Goal: Information Seeking & Learning: Learn about a topic

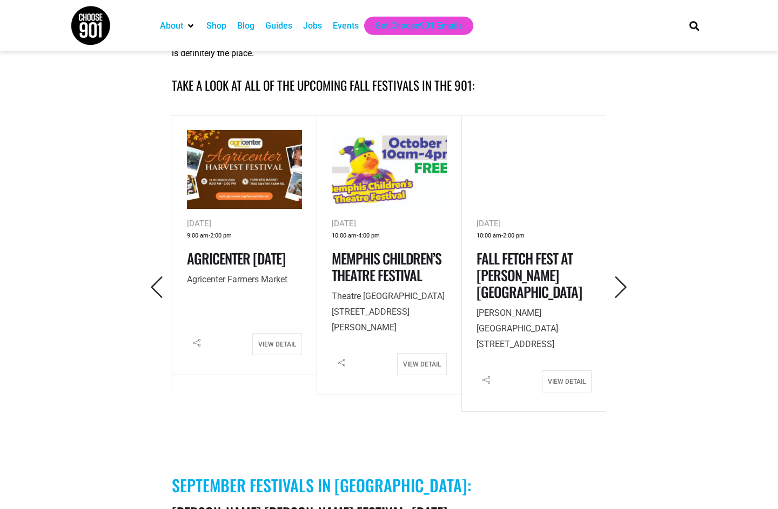
scroll to position [446, 0]
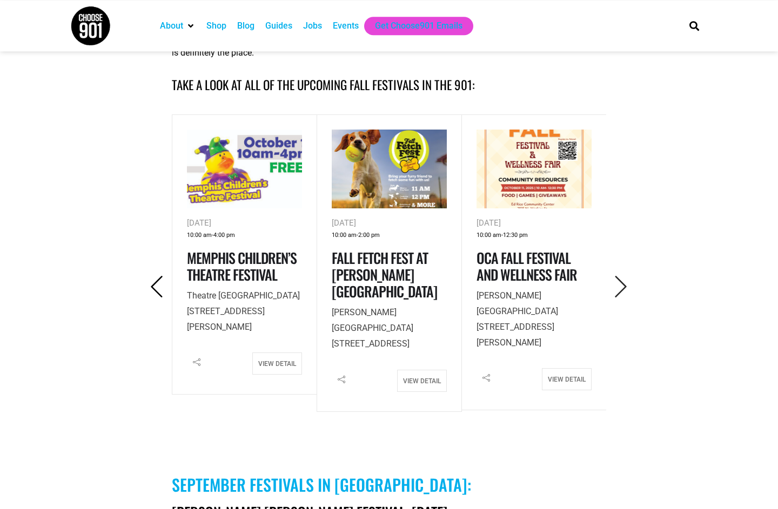
click at [162, 293] on icon "Previous" at bounding box center [157, 287] width 22 height 22
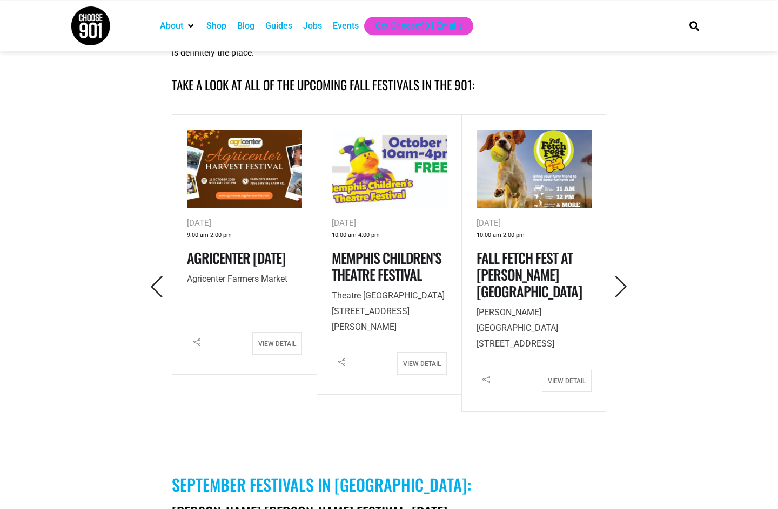
click at [146, 299] on button "button" at bounding box center [157, 287] width 30 height 26
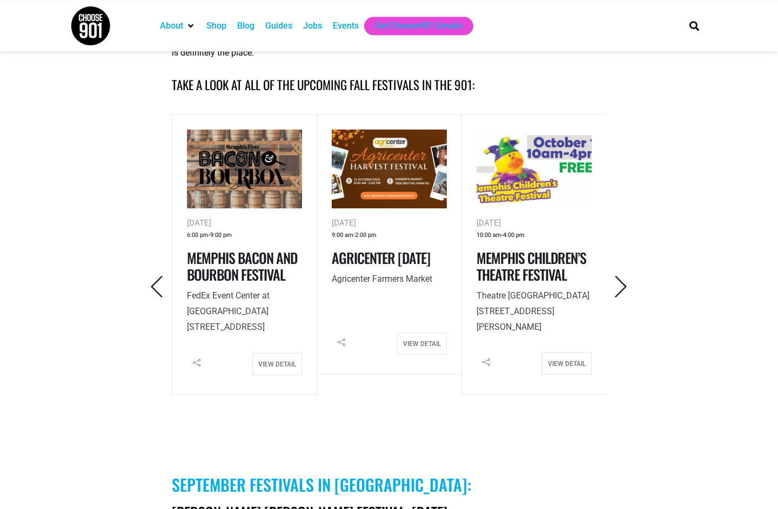
click at [393, 266] on h4 "Agricenter [DATE]" at bounding box center [389, 258] width 115 height 17
click at [386, 257] on link "Agricenter [DATE]" at bounding box center [381, 257] width 98 height 21
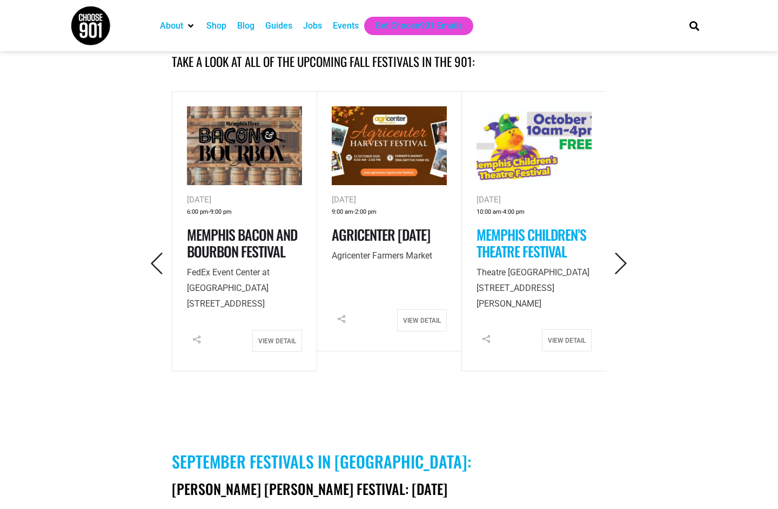
click at [546, 250] on link "Memphis Children’s Theatre Festival" at bounding box center [531, 243] width 110 height 38
click at [623, 251] on button "button" at bounding box center [621, 264] width 30 height 26
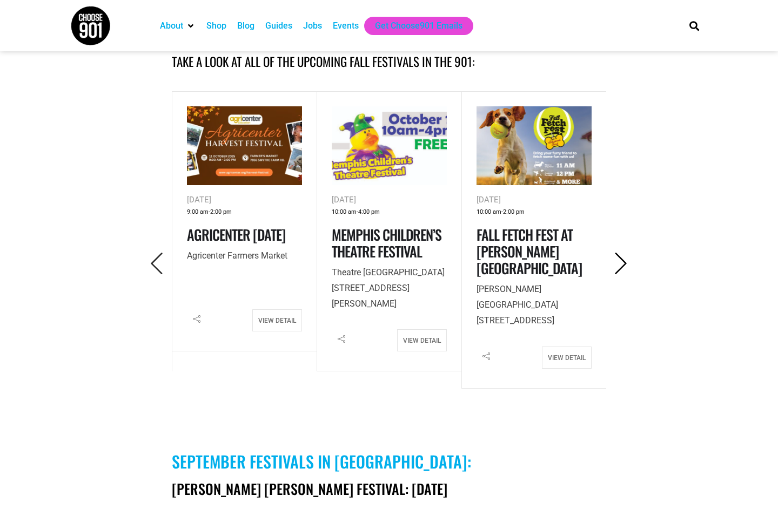
click at [624, 264] on icon "Next" at bounding box center [621, 264] width 22 height 22
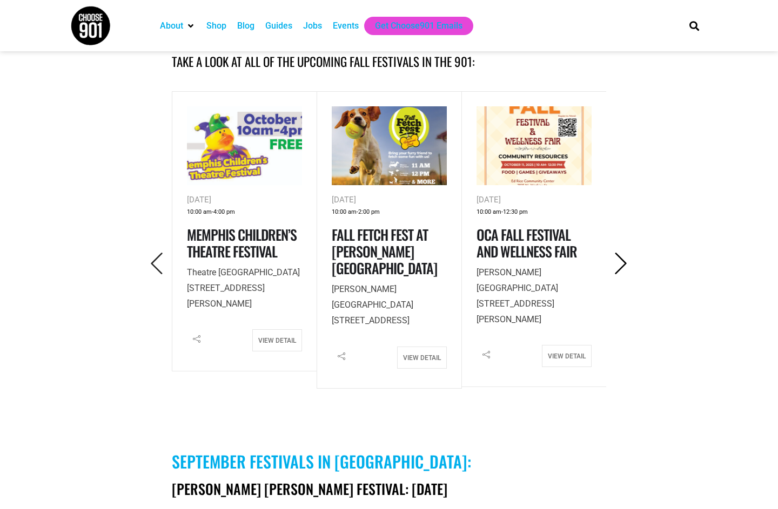
click at [628, 269] on icon "Next" at bounding box center [621, 264] width 22 height 22
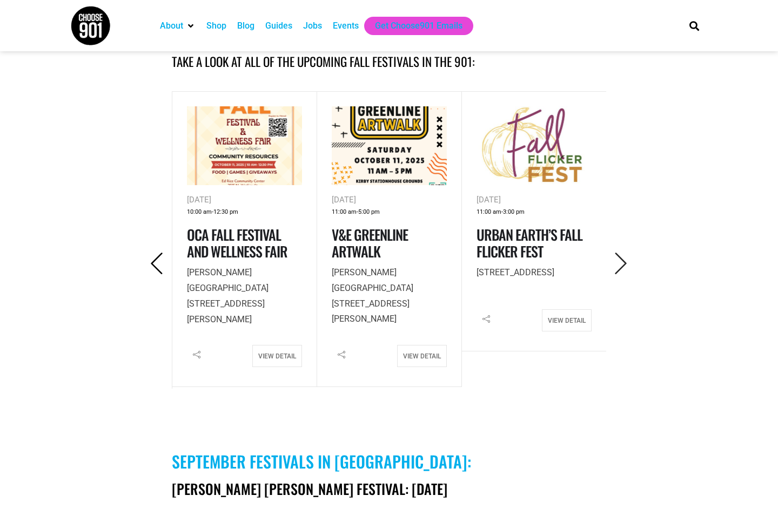
click at [146, 264] on icon "Previous" at bounding box center [157, 264] width 22 height 22
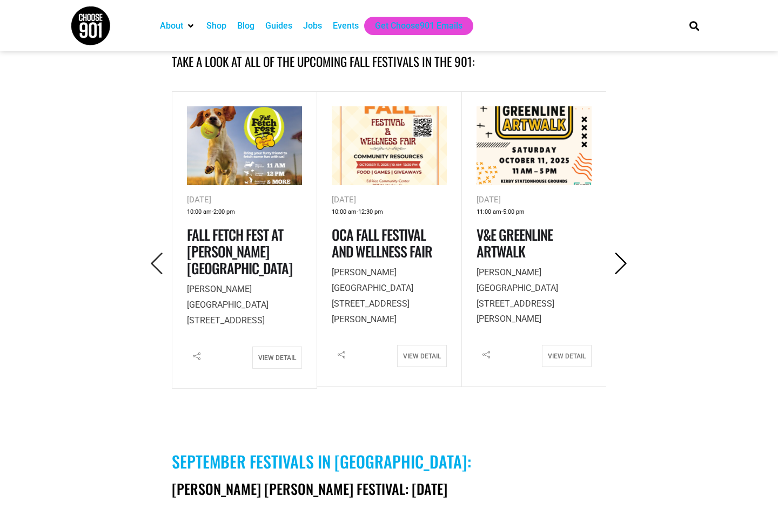
click at [628, 263] on icon "Next" at bounding box center [621, 264] width 22 height 22
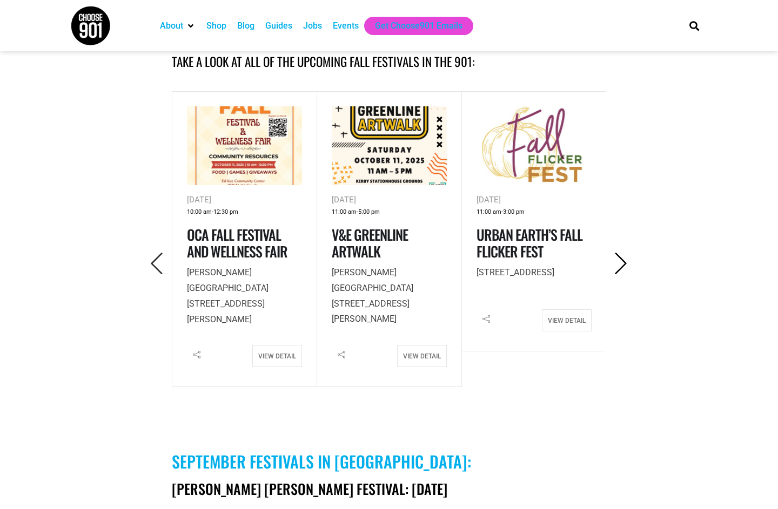
click at [628, 266] on icon "Next" at bounding box center [621, 264] width 22 height 22
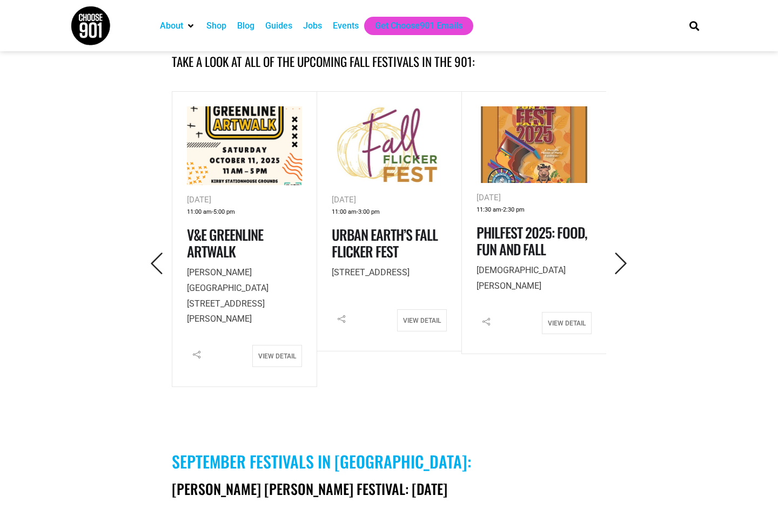
click at [633, 259] on button "button" at bounding box center [621, 264] width 30 height 26
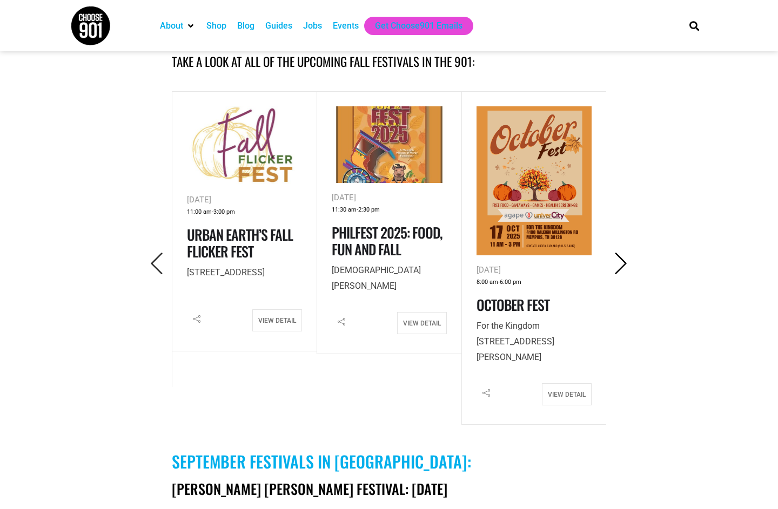
click at [623, 260] on icon "Next" at bounding box center [621, 264] width 22 height 22
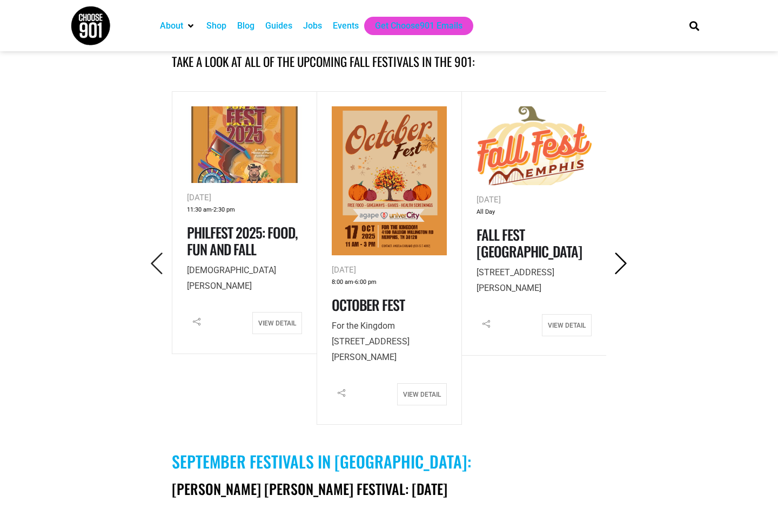
click at [631, 263] on icon "Next" at bounding box center [621, 264] width 22 height 22
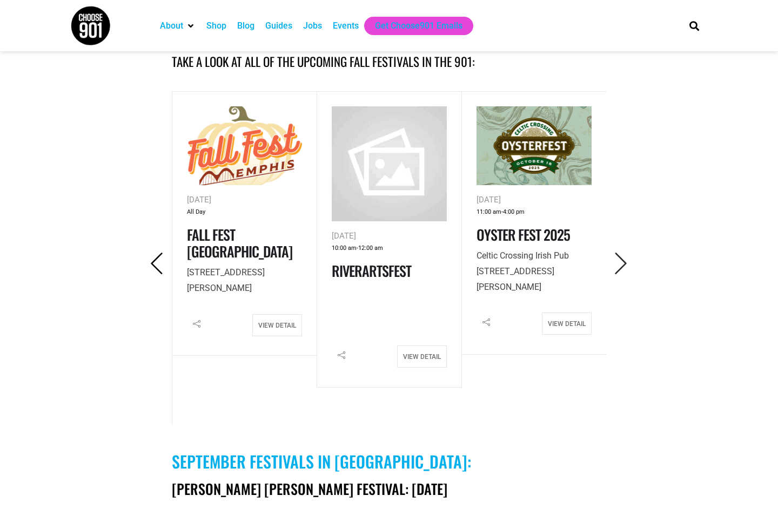
click at [146, 271] on icon "Previous" at bounding box center [157, 264] width 22 height 22
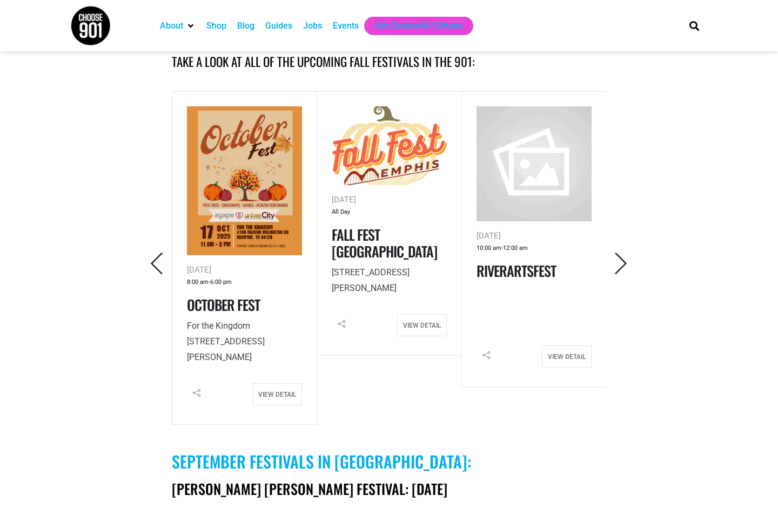
click at [619, 277] on button "button" at bounding box center [621, 264] width 30 height 26
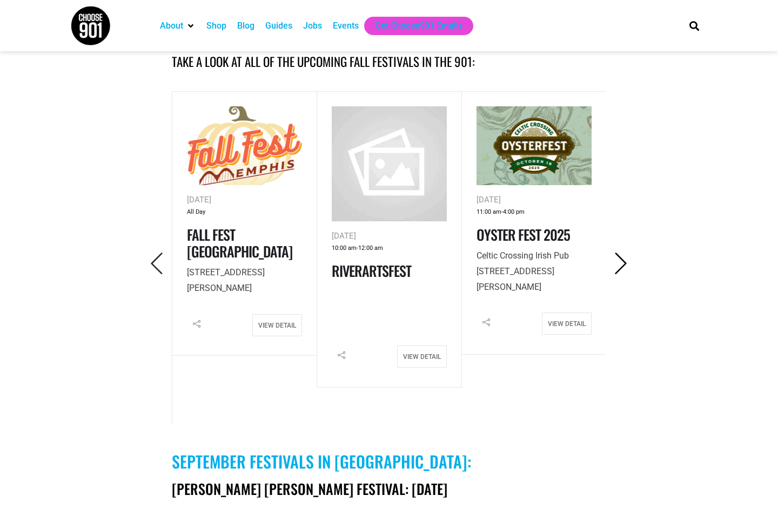
click at [623, 268] on icon "Next" at bounding box center [621, 264] width 22 height 22
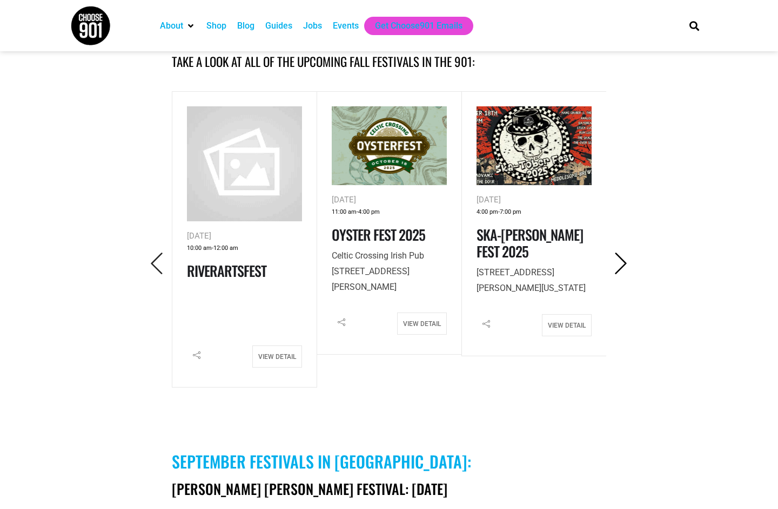
click at [624, 264] on icon "Next" at bounding box center [621, 264] width 22 height 22
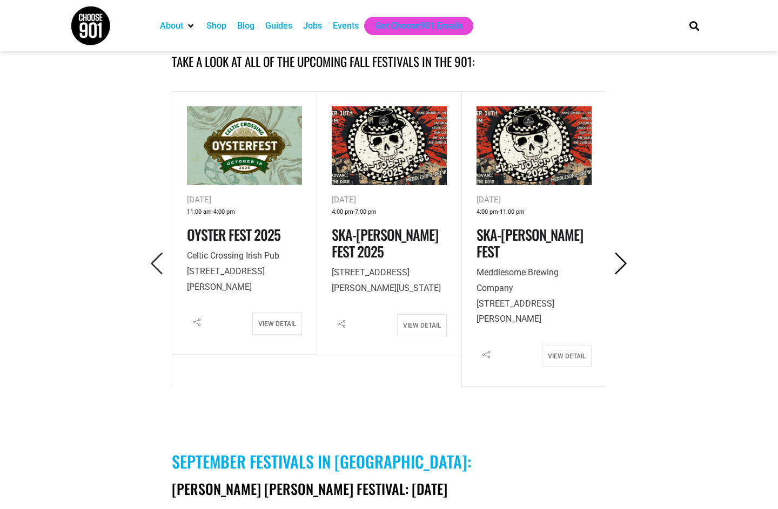
click at [623, 261] on icon "Next" at bounding box center [621, 264] width 22 height 22
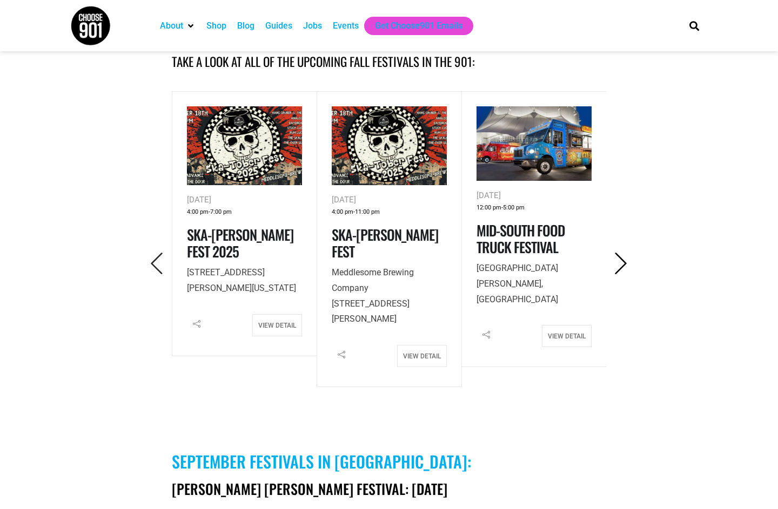
click at [623, 263] on icon "Next" at bounding box center [621, 264] width 22 height 22
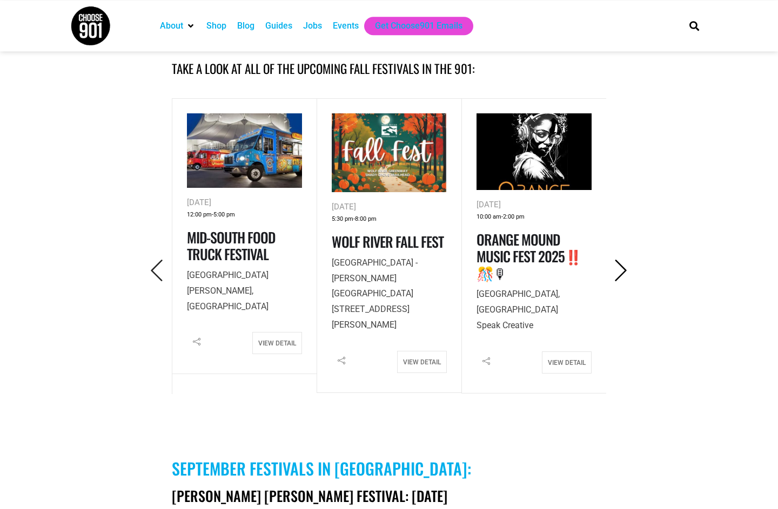
scroll to position [461, 0]
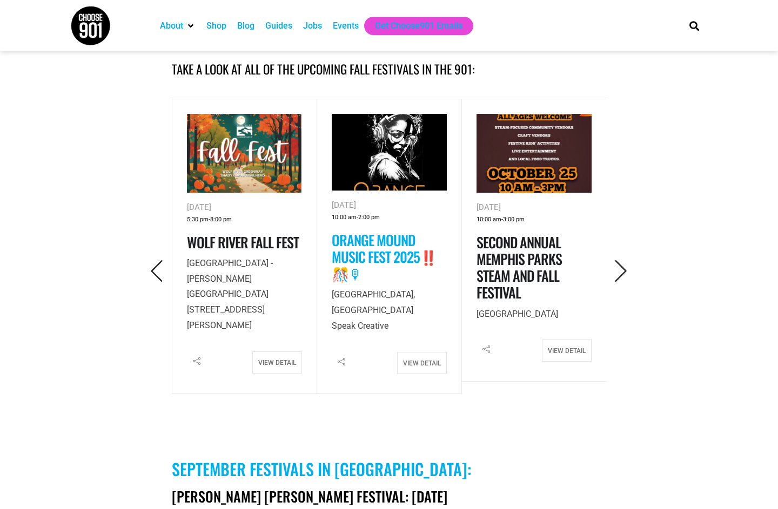
click at [282, 241] on link "Wolf River Fall Fest" at bounding box center [243, 242] width 112 height 21
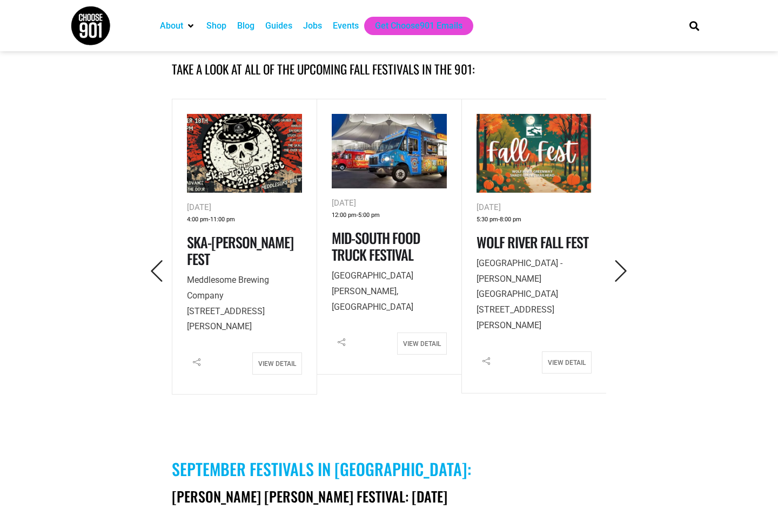
click at [633, 267] on button "button" at bounding box center [621, 272] width 30 height 26
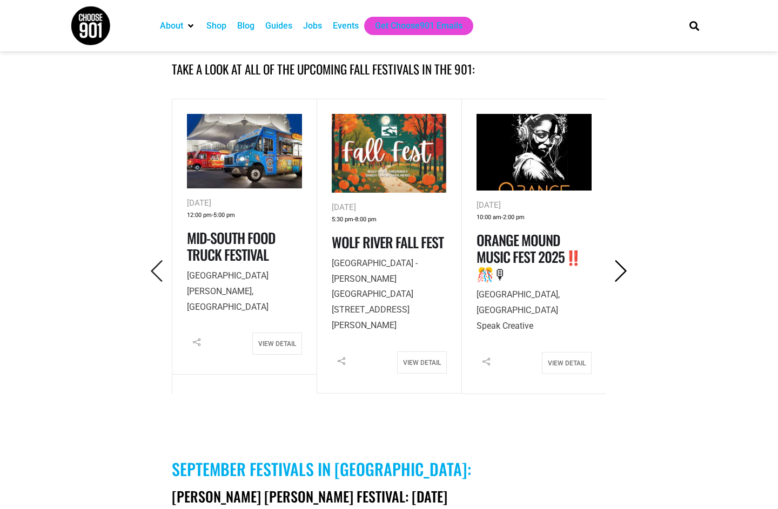
click at [631, 278] on icon "Next" at bounding box center [621, 271] width 22 height 22
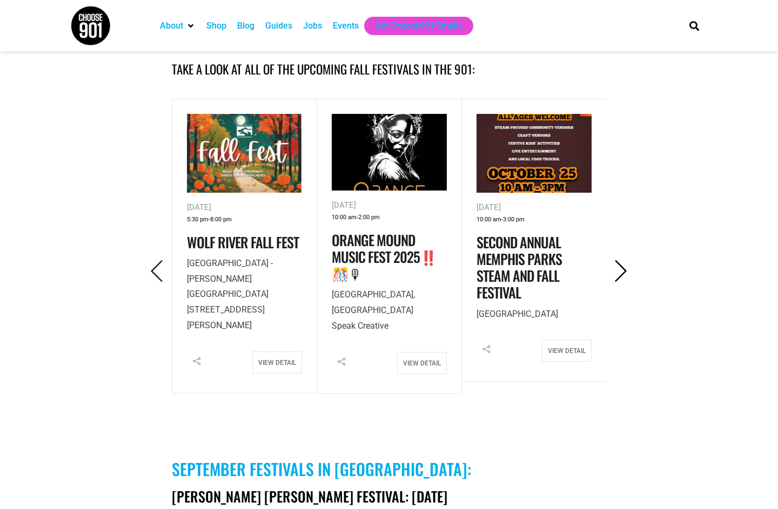
click at [626, 282] on icon "Next" at bounding box center [621, 271] width 22 height 22
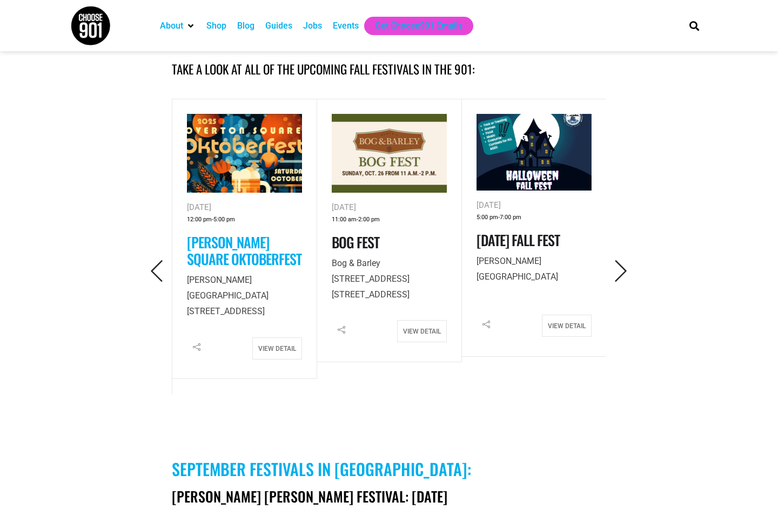
click at [227, 254] on link "[PERSON_NAME] Square Oktoberfest" at bounding box center [244, 251] width 115 height 38
click at [621, 275] on icon "Next" at bounding box center [621, 271] width 22 height 22
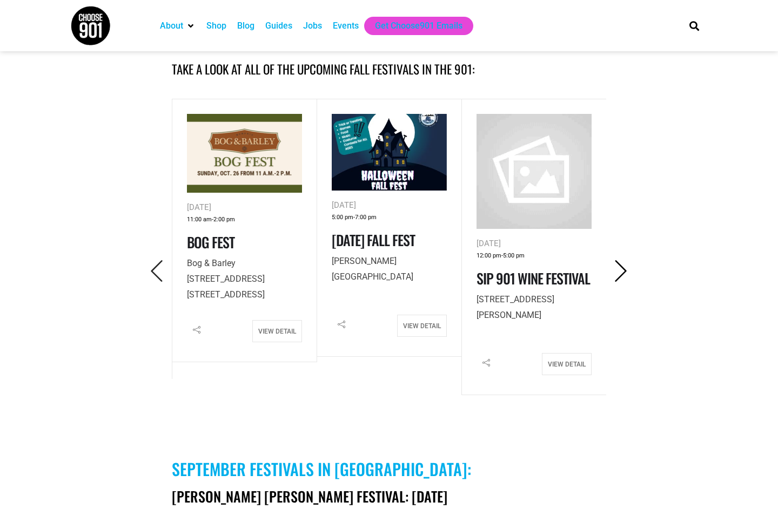
click at [624, 267] on icon "Next" at bounding box center [621, 271] width 22 height 22
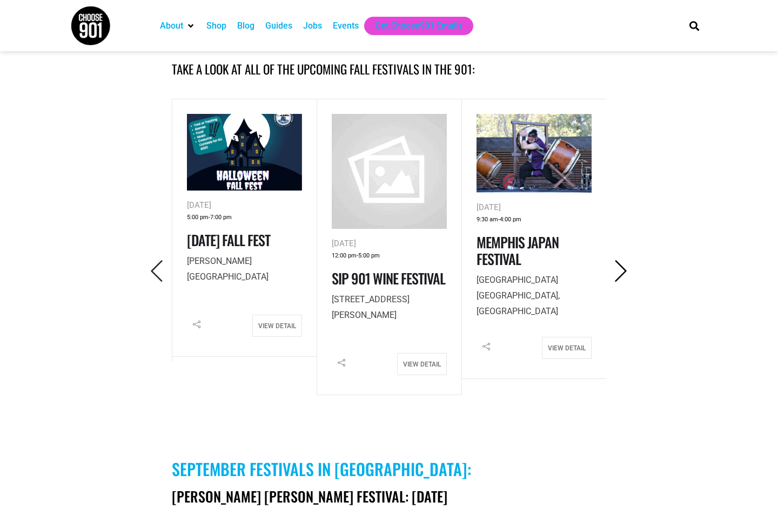
click at [626, 279] on icon "Next" at bounding box center [621, 271] width 22 height 22
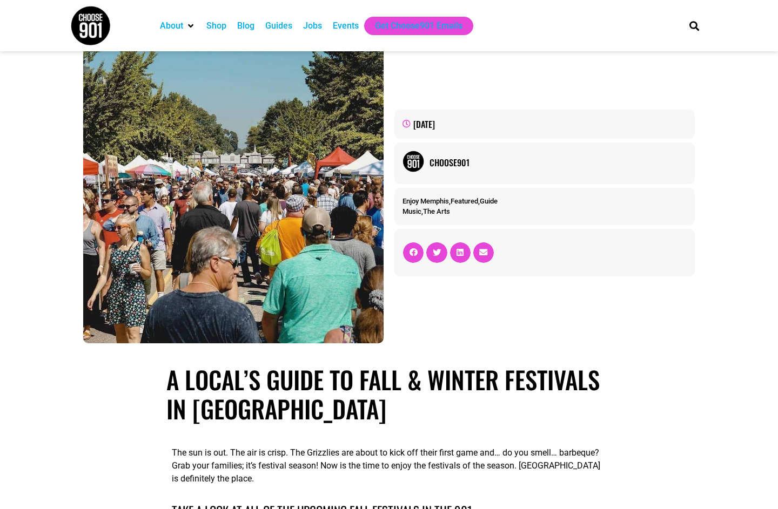
scroll to position [0, 0]
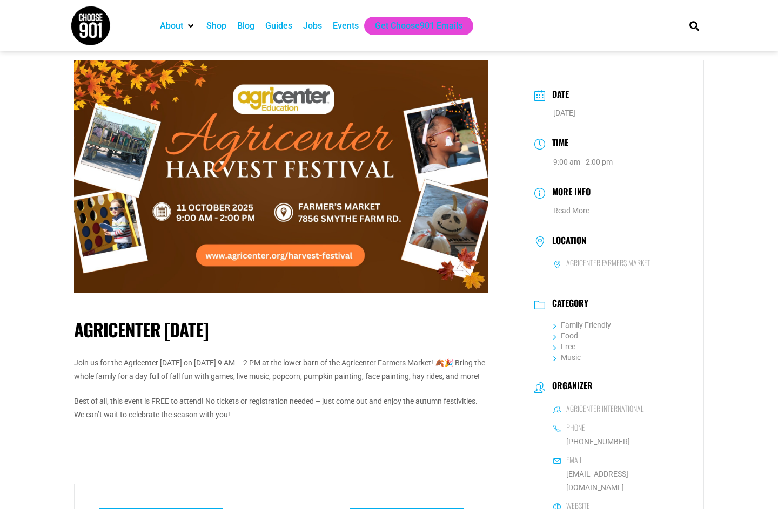
scroll to position [9, 0]
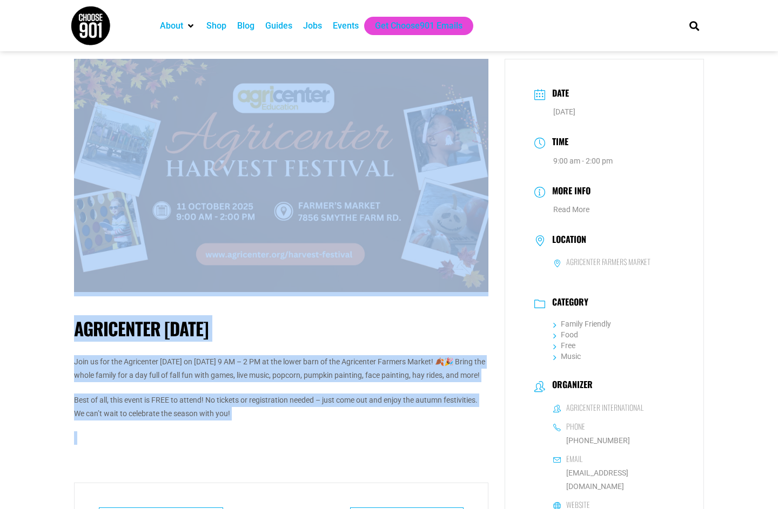
drag, startPoint x: 0, startPoint y: 0, endPoint x: -1, endPoint y: -9, distance: 9.2
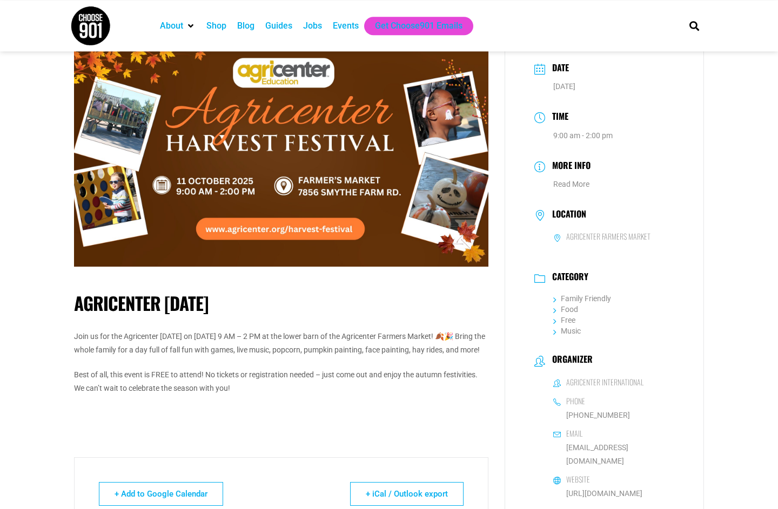
scroll to position [0, 0]
